Goal: Communication & Community: Answer question/provide support

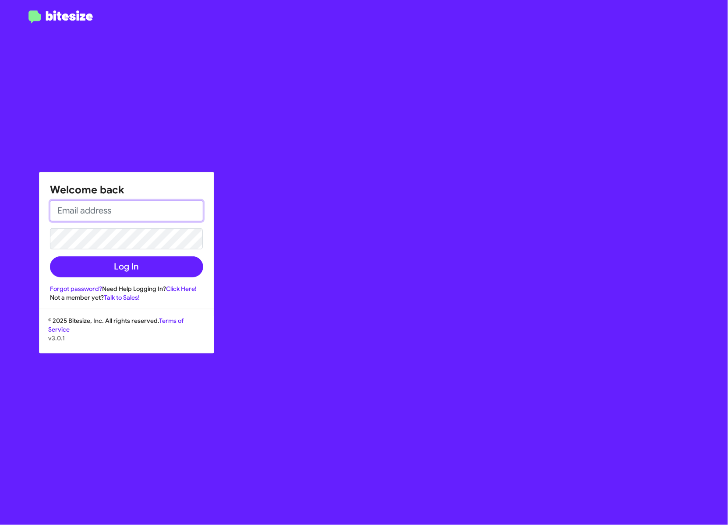
type input "[EMAIL_ADDRESS][DOMAIN_NAME]"
click at [339, 179] on div "Welcome back [EMAIL_ADDRESS][DOMAIN_NAME] Log In Forgot password? Need Help Log…" at bounding box center [424, 262] width 606 height 525
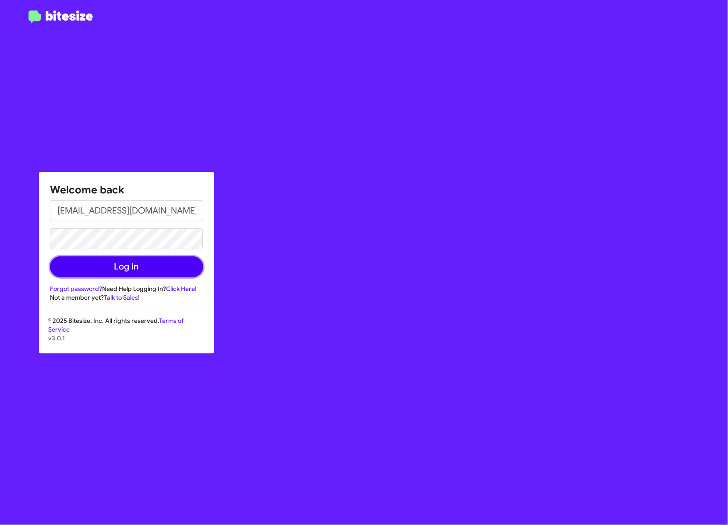
click at [78, 263] on button "Log In" at bounding box center [126, 267] width 153 height 21
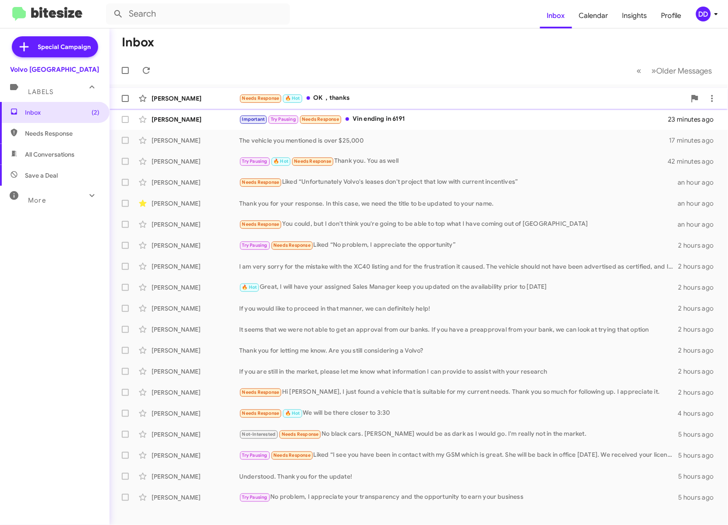
click at [444, 97] on div "Needs Response 🔥 Hot OK，thanks" at bounding box center [462, 98] width 447 height 10
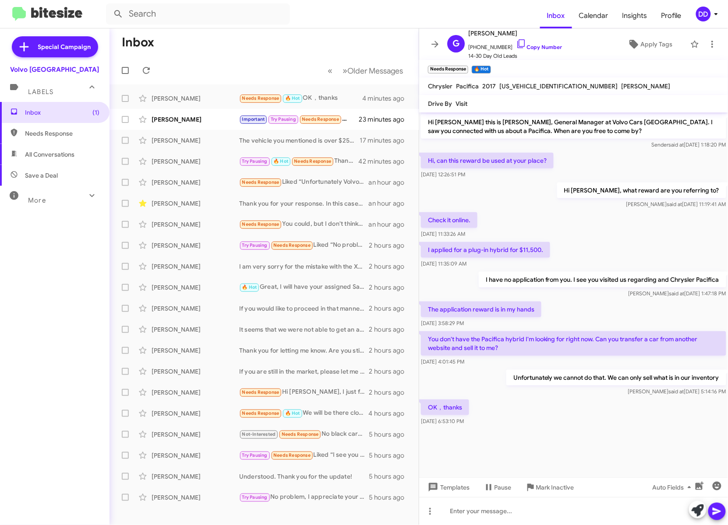
click at [31, 267] on div "Inbox (1) Needs Response All Conversations Save a Deal More Important 🔥 Hot App…" at bounding box center [54, 259] width 109 height 315
